Goal: Task Accomplishment & Management: Complete application form

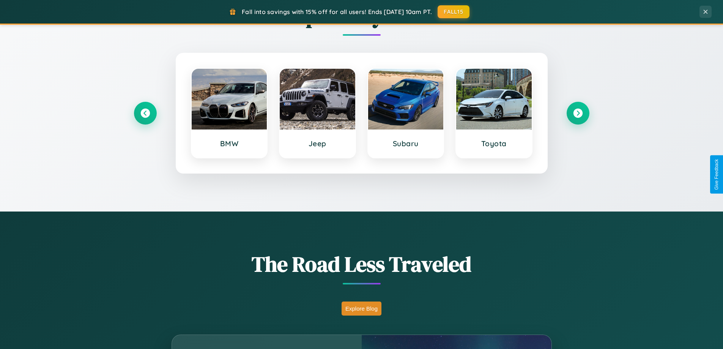
scroll to position [1461, 0]
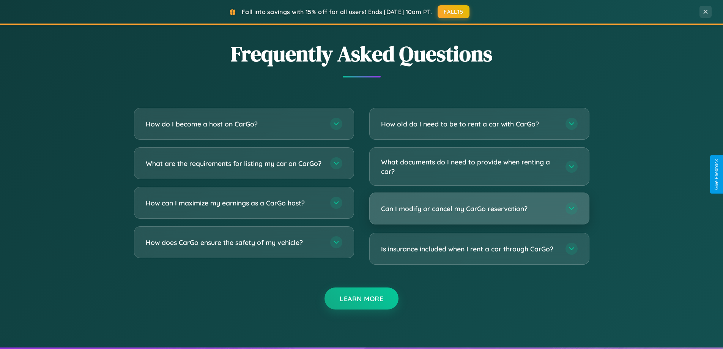
click at [479, 209] on h3 "Can I modify or cancel my CarGo reservation?" at bounding box center [469, 208] width 177 height 9
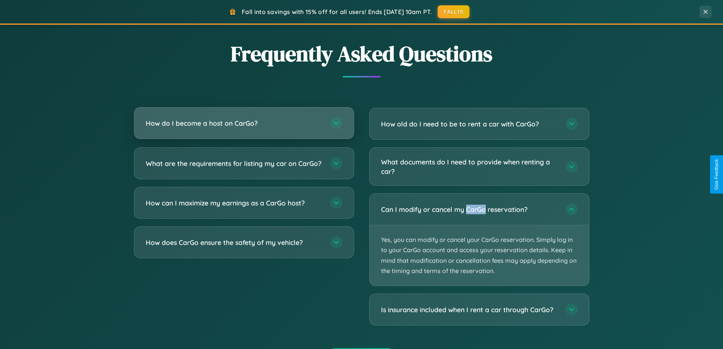
click at [244, 124] on h3 "How do I become a host on CarGo?" at bounding box center [234, 122] width 177 height 9
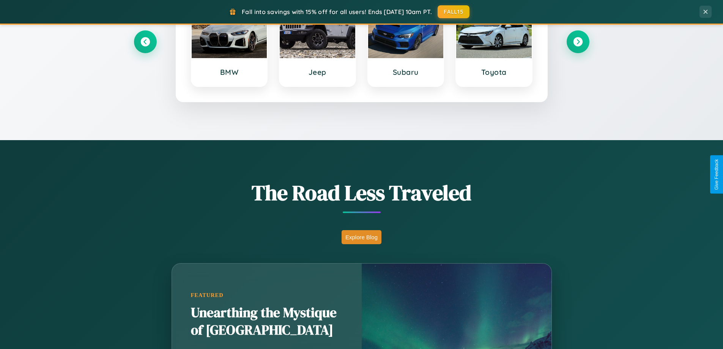
scroll to position [327, 0]
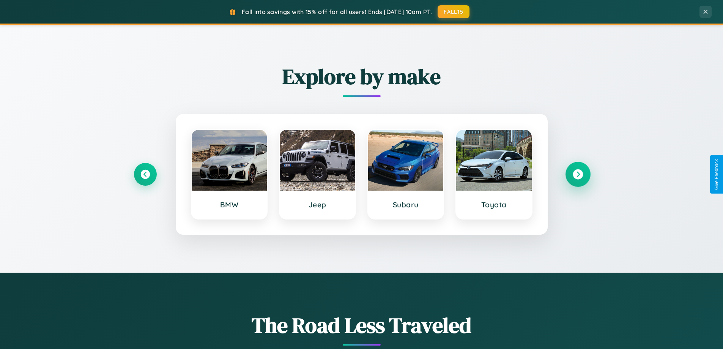
click at [578, 174] on icon at bounding box center [578, 174] width 10 height 10
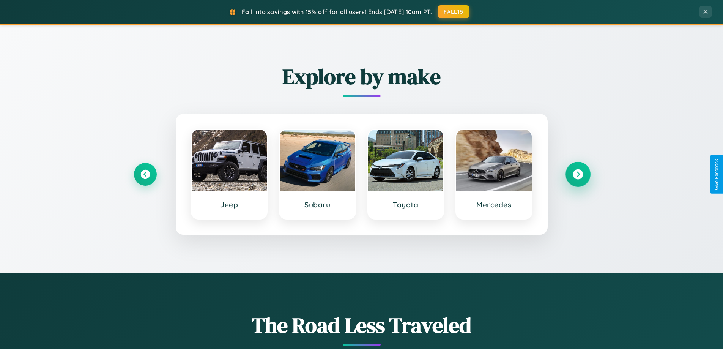
click at [578, 174] on icon at bounding box center [578, 174] width 10 height 10
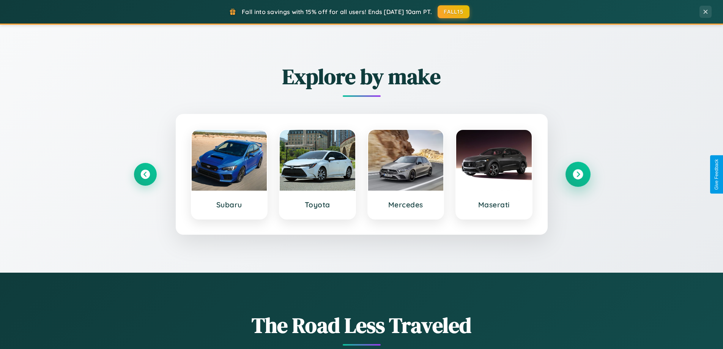
click at [578, 174] on icon at bounding box center [578, 174] width 10 height 10
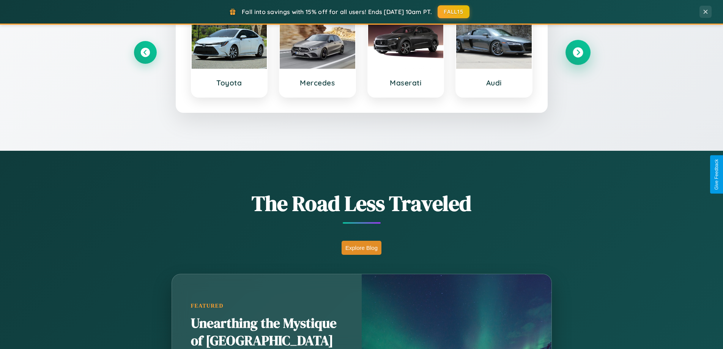
scroll to position [522, 0]
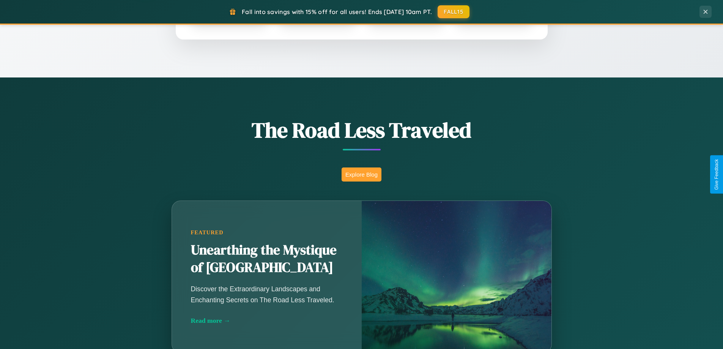
click at [361, 174] on button "Explore Blog" at bounding box center [362, 174] width 40 height 14
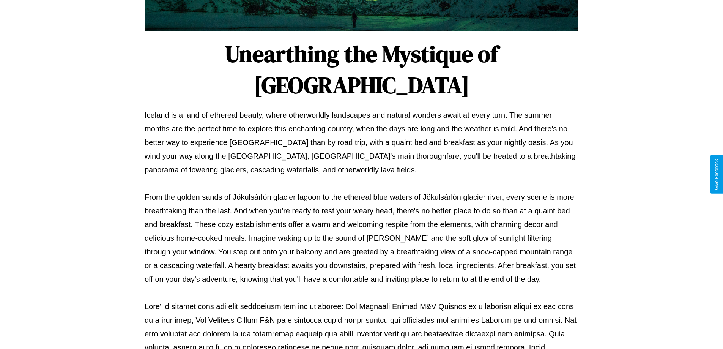
scroll to position [246, 0]
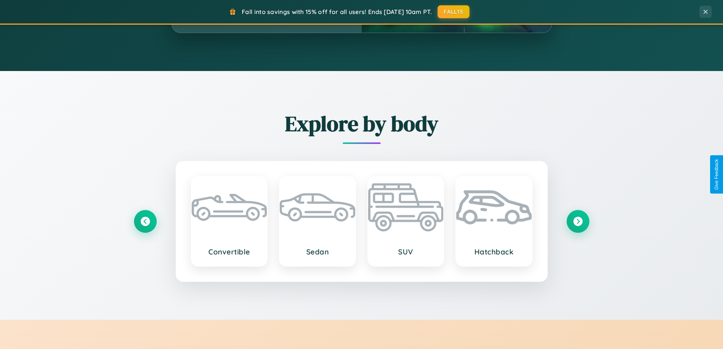
scroll to position [1220, 0]
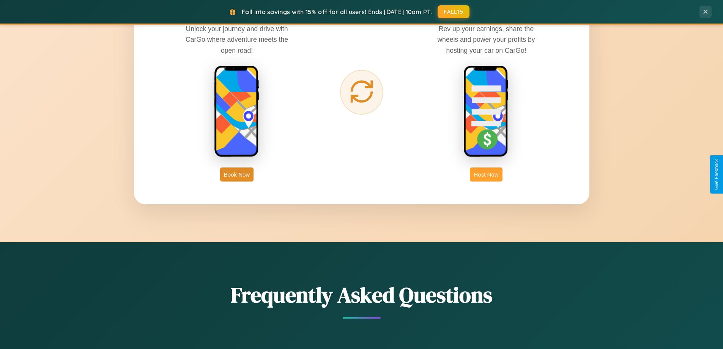
click at [486, 174] on button "Host Now" at bounding box center [486, 174] width 32 height 14
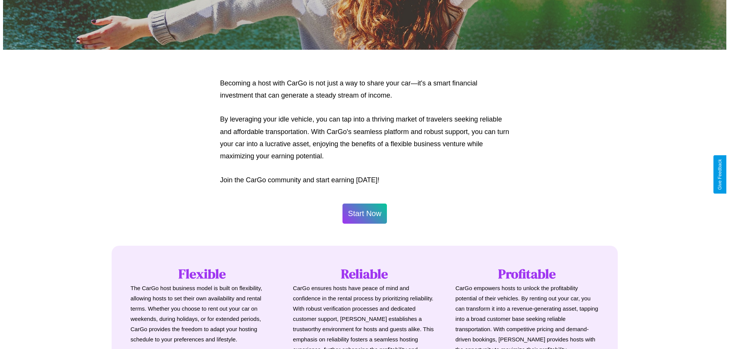
scroll to position [367, 0]
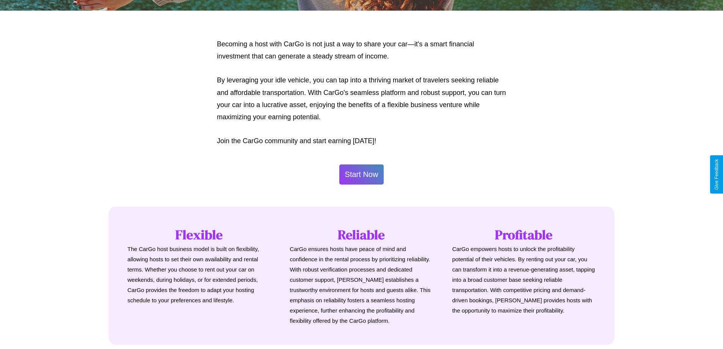
click at [361, 174] on button "Start Now" at bounding box center [361, 174] width 45 height 20
